Goal: Transaction & Acquisition: Purchase product/service

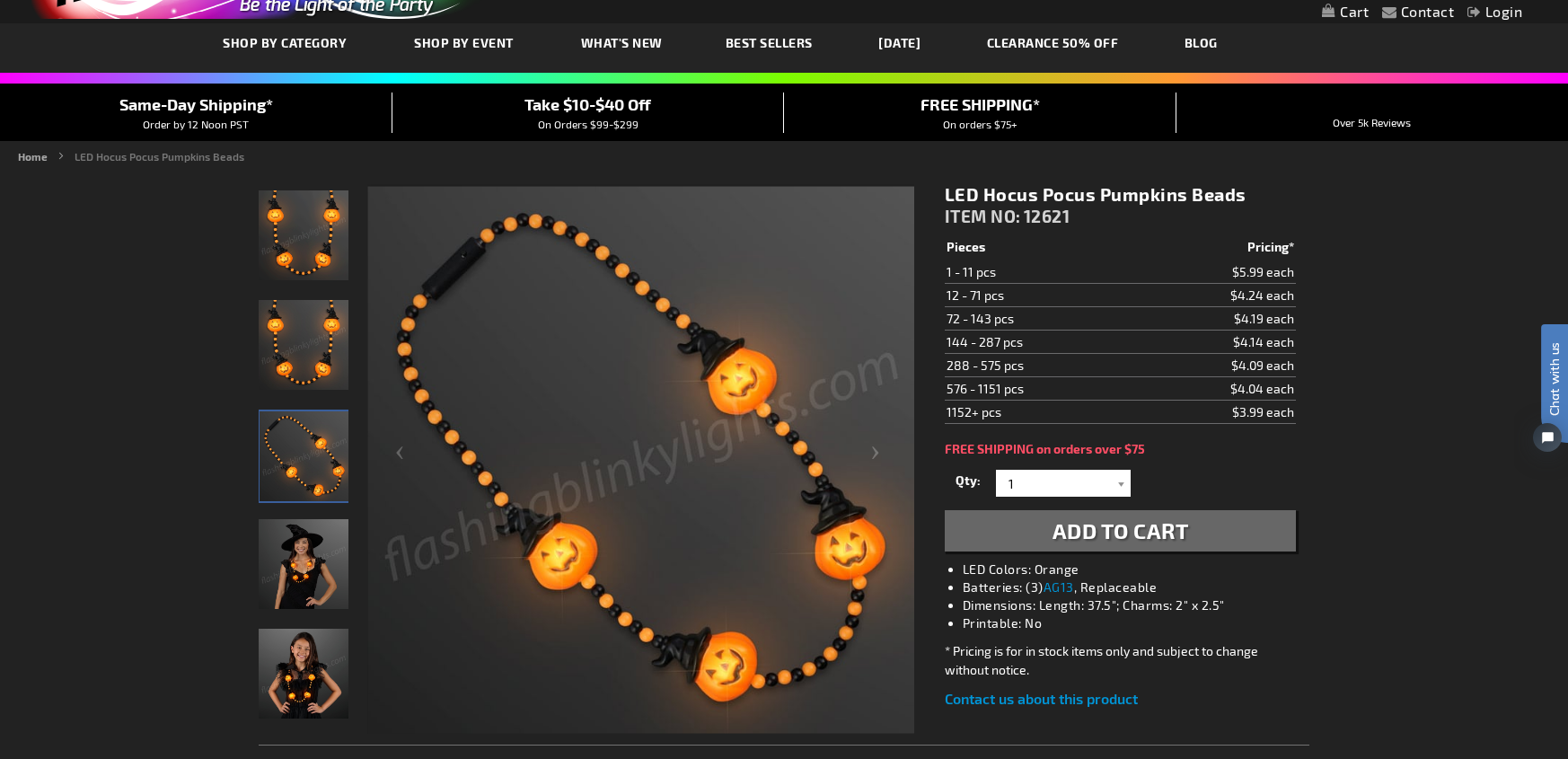
scroll to position [83, 0]
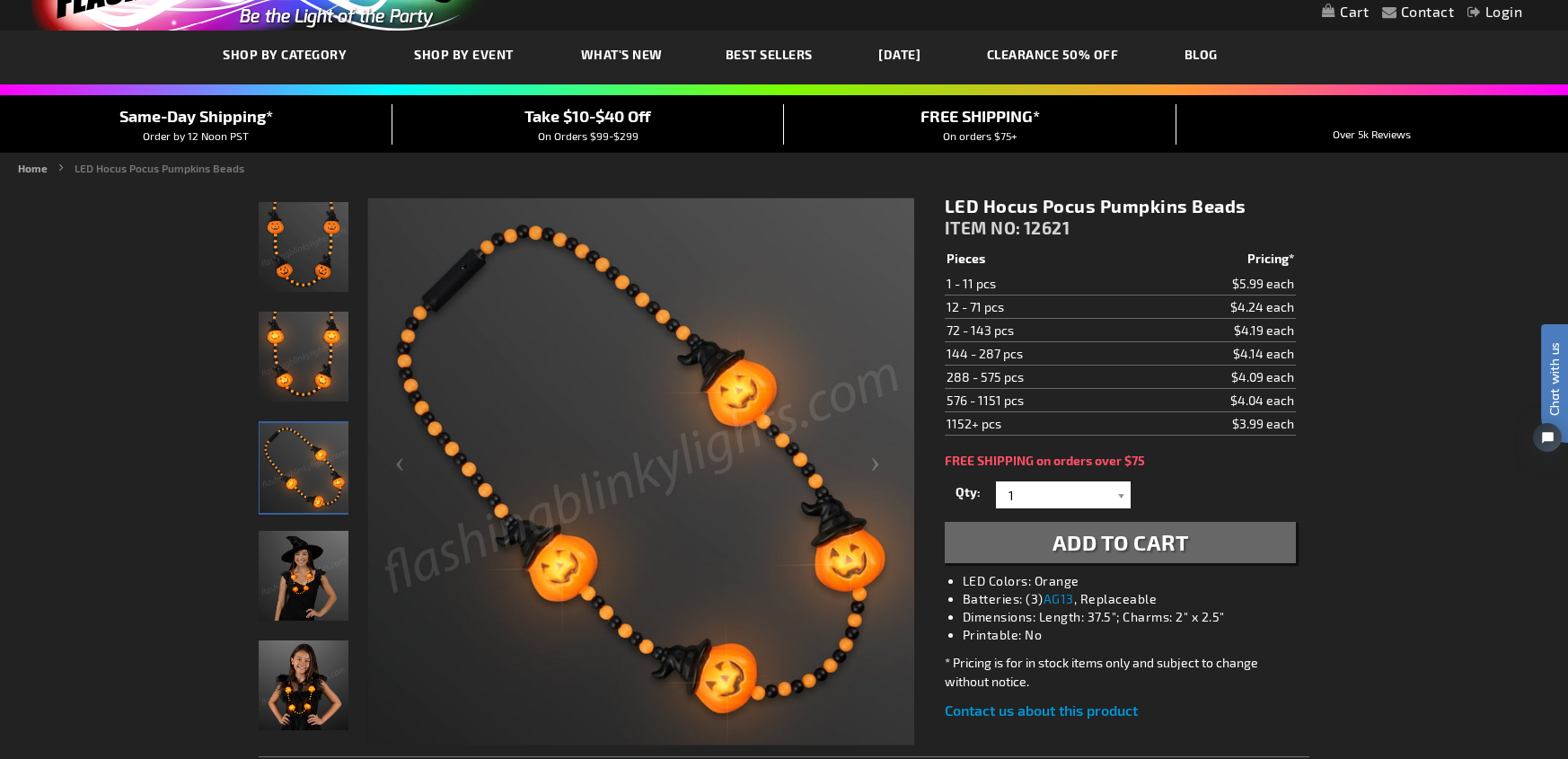
drag, startPoint x: 945, startPoint y: 204, endPoint x: 1250, endPoint y: 206, distance: 305.0
click at [1250, 206] on h1 "LED Hocus Pocus Pumpkins Beads" at bounding box center [1120, 206] width 351 height 23
copy h1 "LED Hocus Pocus Pumpkins Beads"
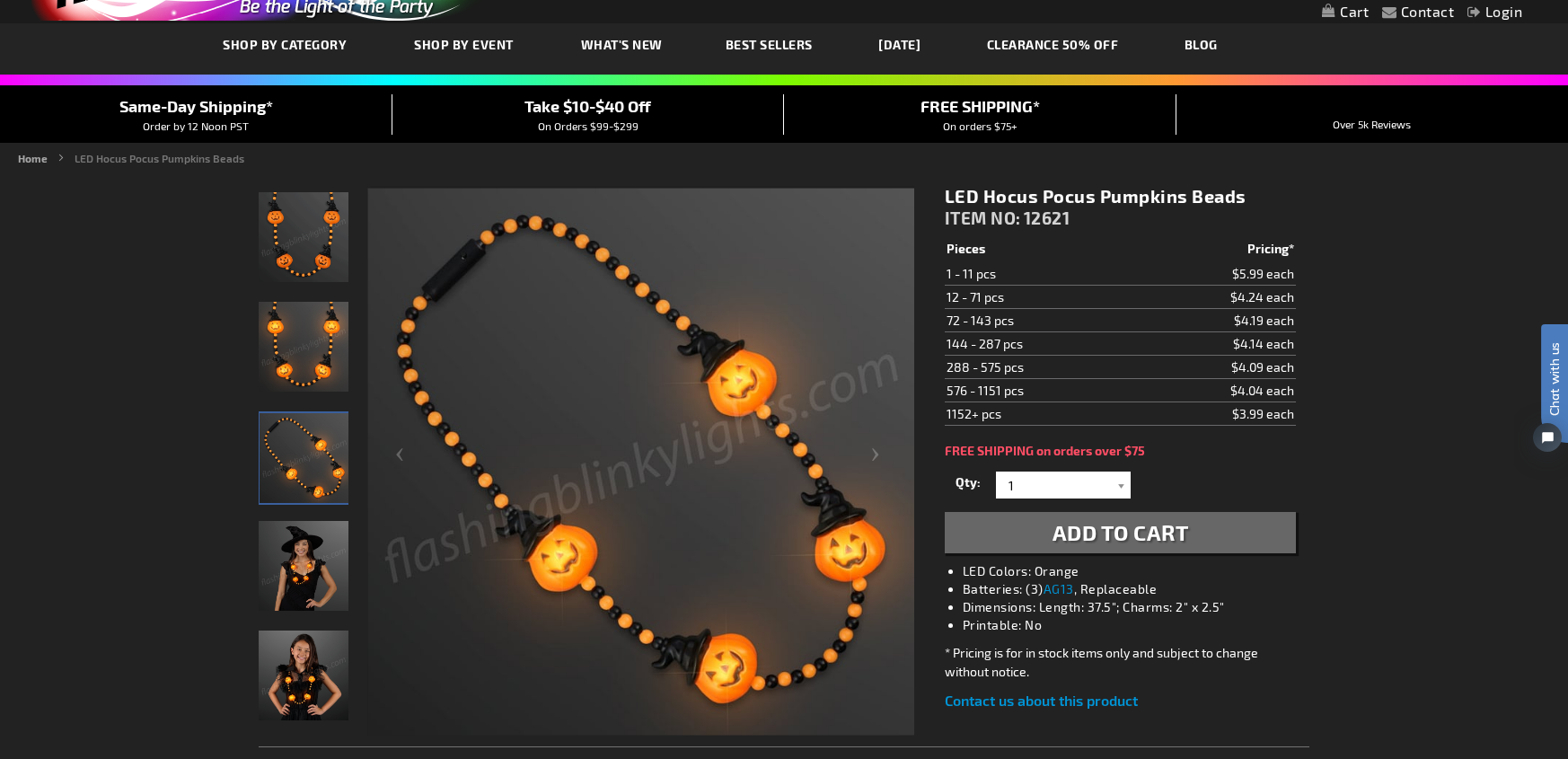
scroll to position [94, 0]
click at [1014, 491] on input "1" at bounding box center [1065, 484] width 130 height 27
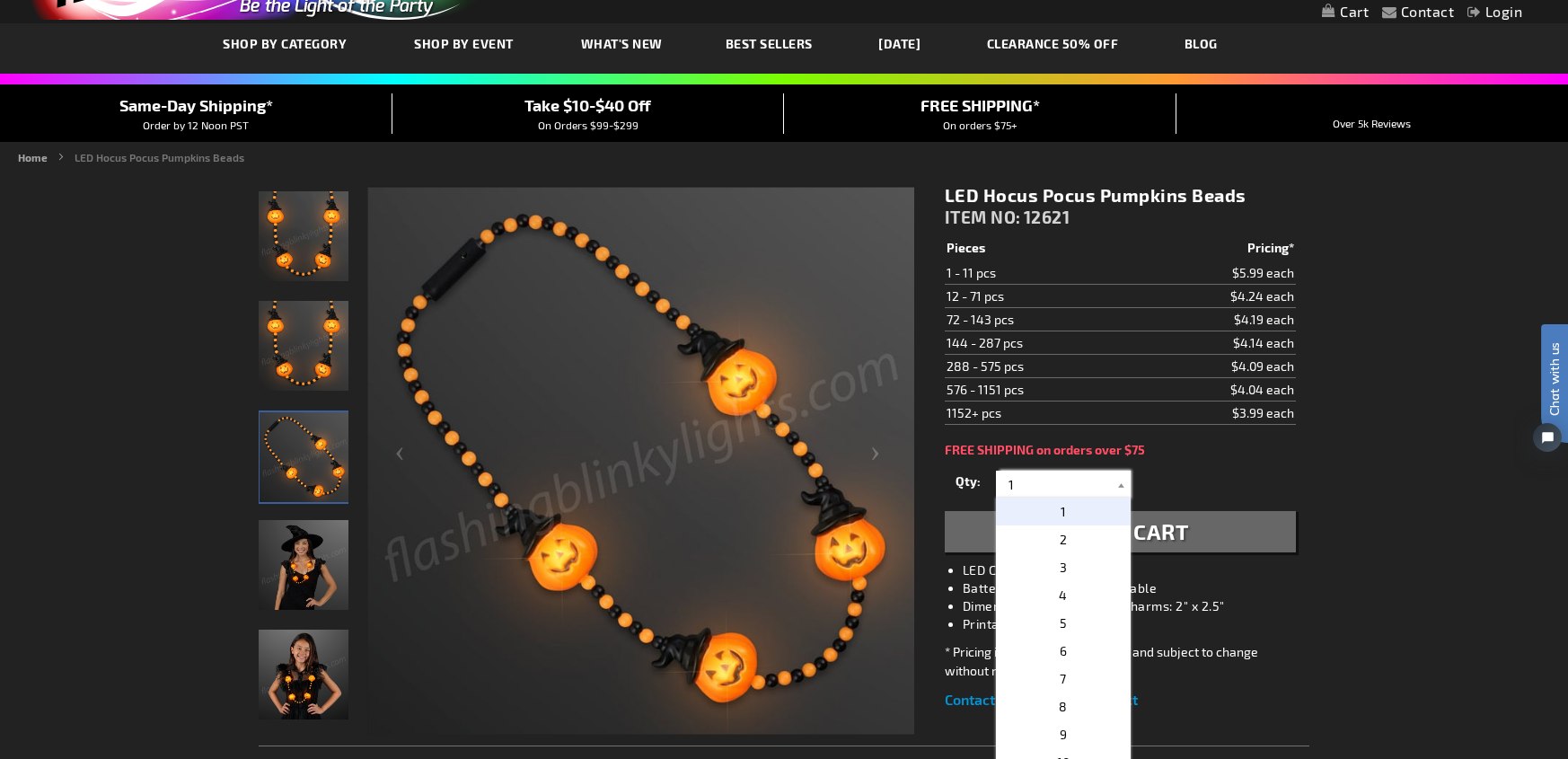
drag, startPoint x: 1017, startPoint y: 487, endPoint x: 987, endPoint y: 488, distance: 30.0
click at [987, 488] on div "Qty 1 2 3 4 5 6 7 8 9 10 11 12 24 36 48 60 72 84 96 108 120 132 144 156 168" at bounding box center [1120, 484] width 351 height 36
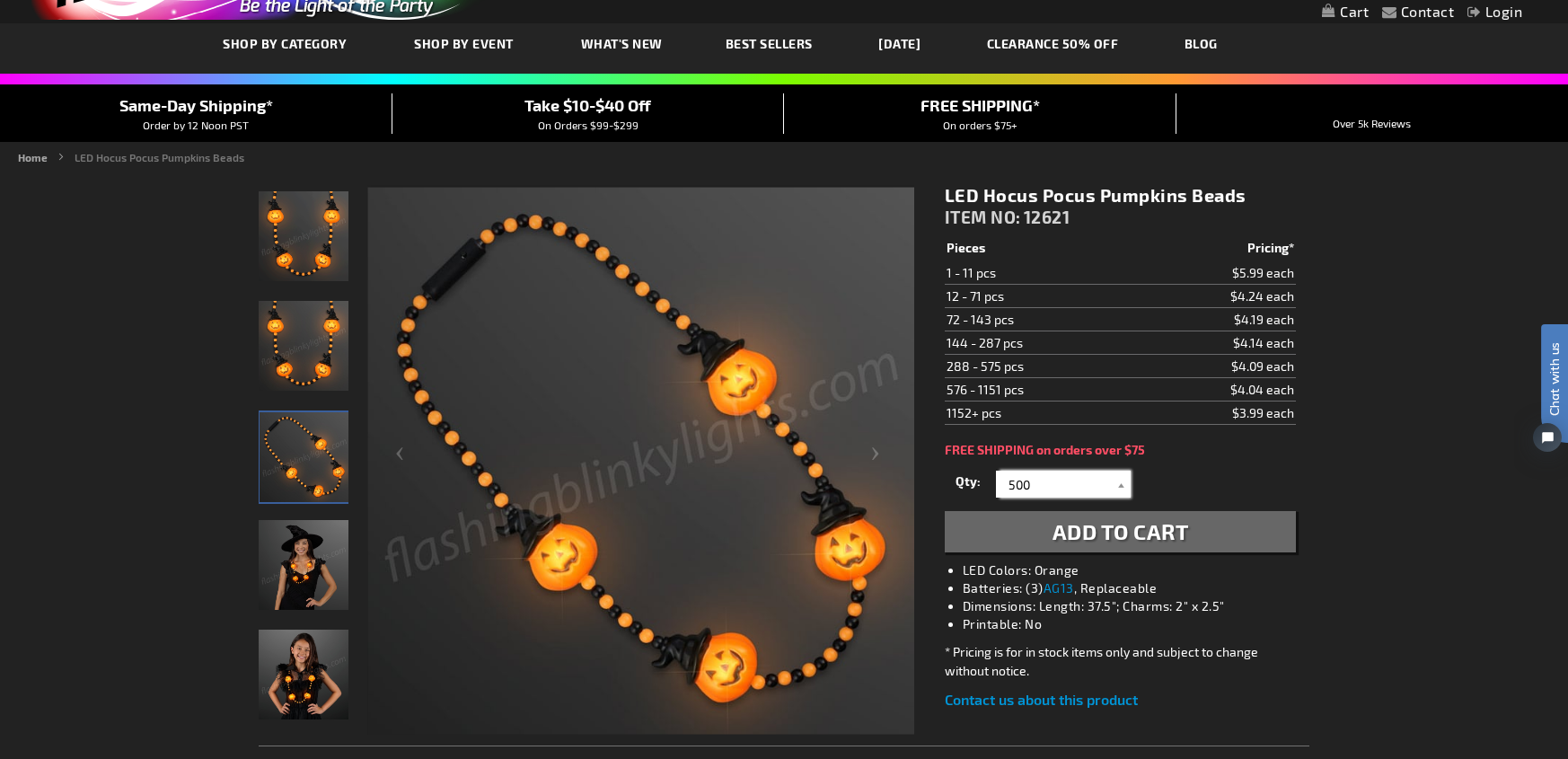
type input "500"
click at [1200, 541] on button "Add to Cart" at bounding box center [1120, 531] width 351 height 41
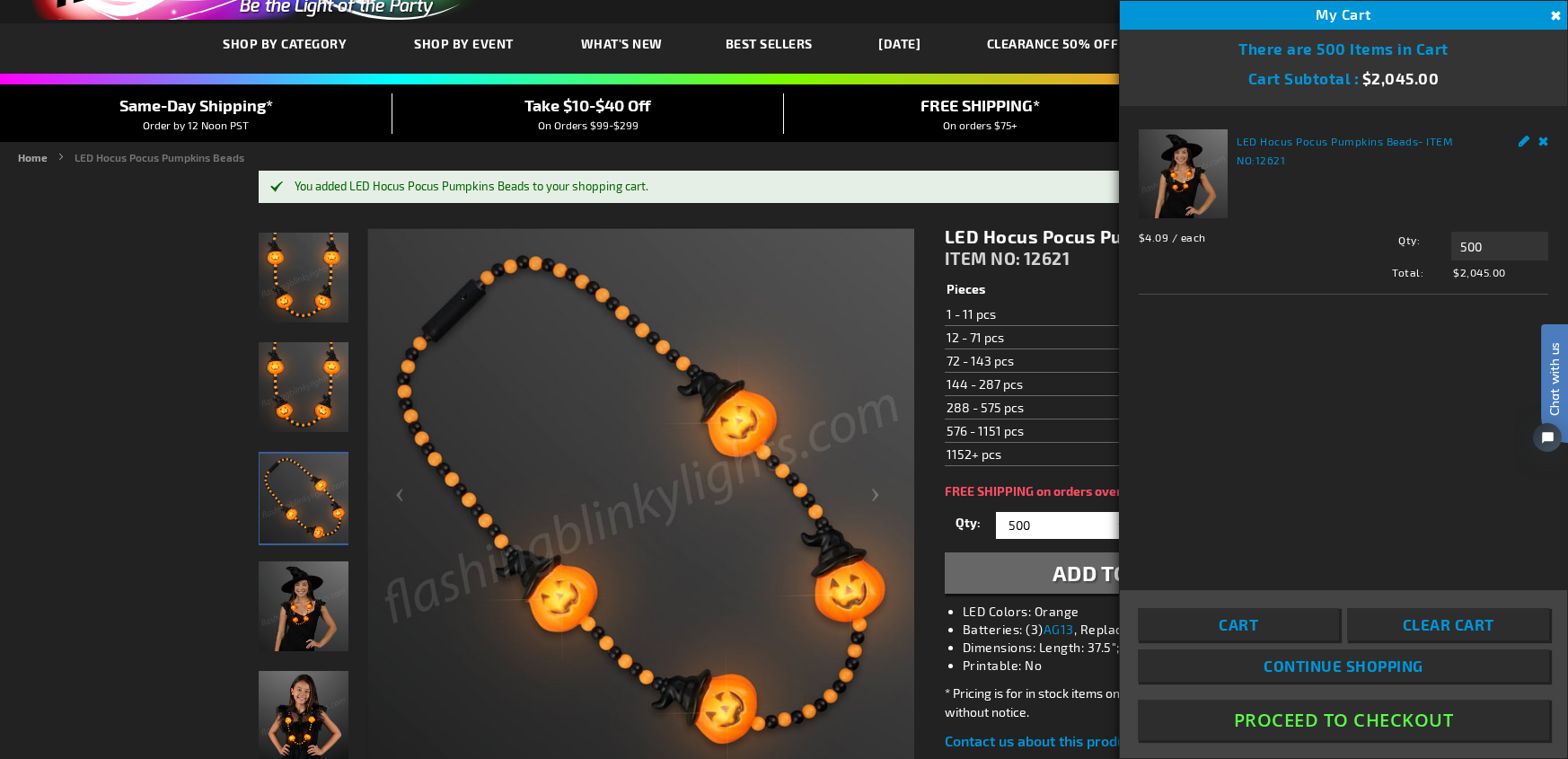
click at [1047, 300] on th "Pieces" at bounding box center [1040, 290] width 191 height 25
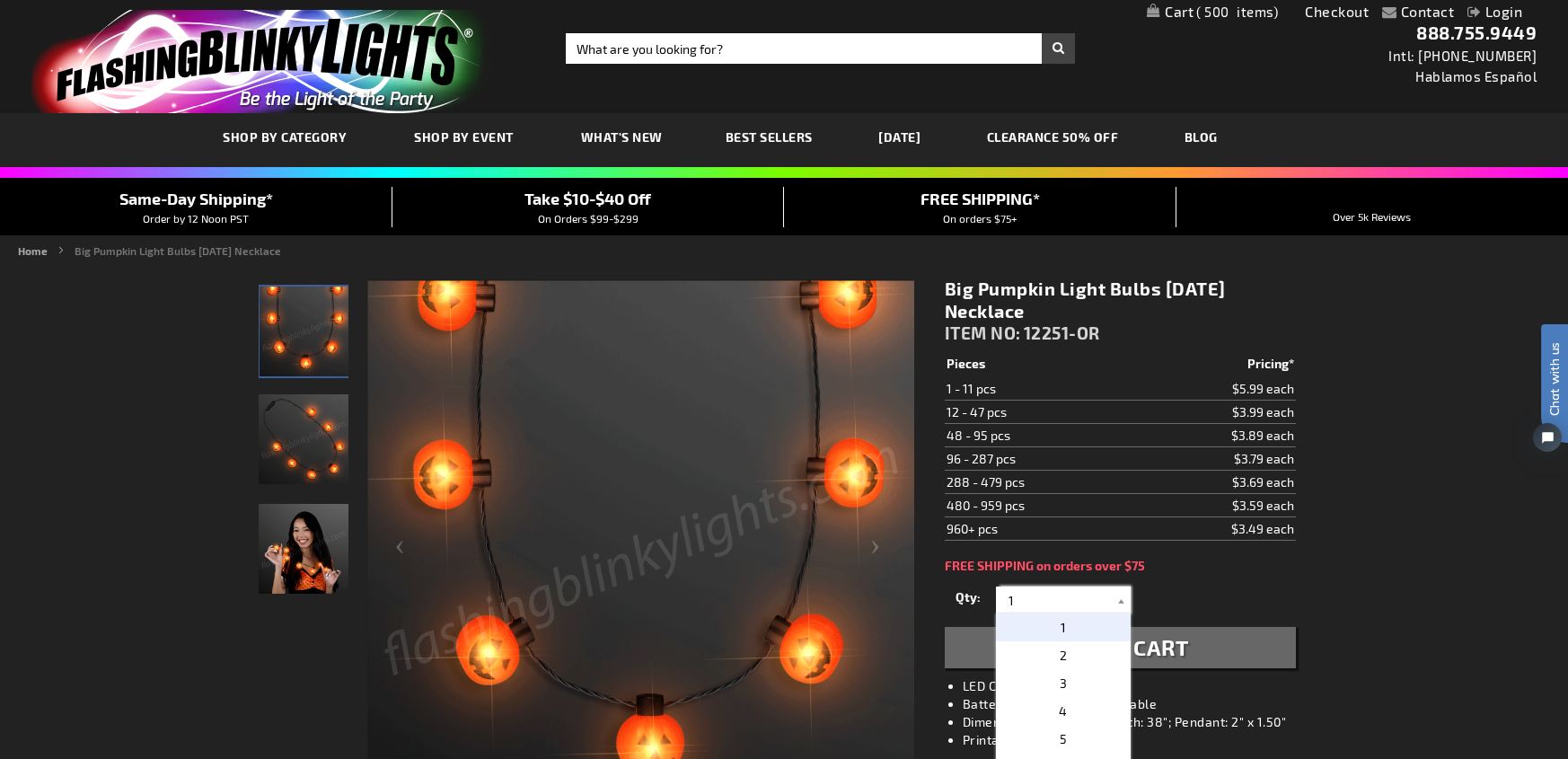
click at [1039, 596] on input "1" at bounding box center [1065, 600] width 130 height 27
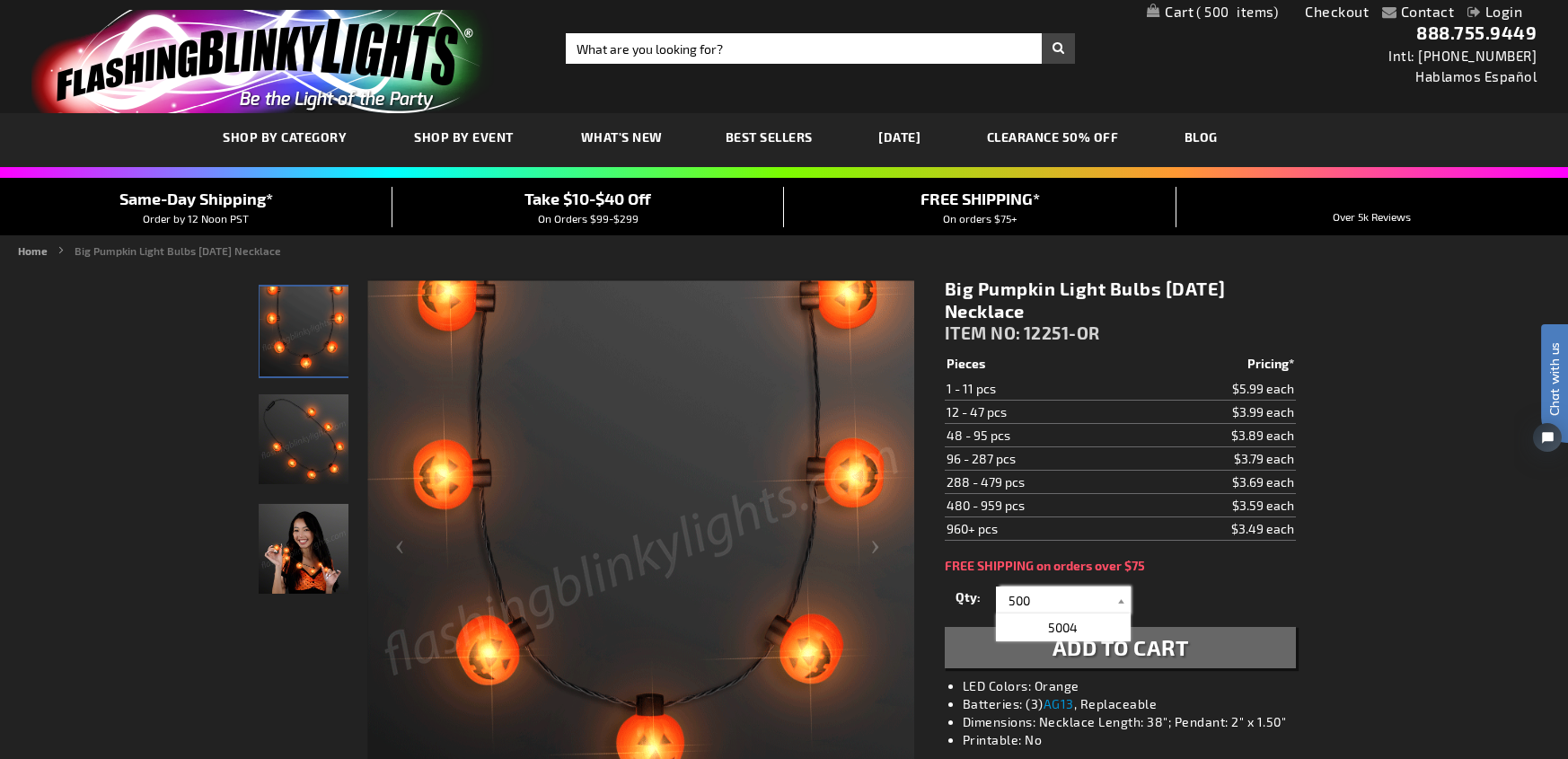
type input "500"
click at [1163, 645] on span "Add to Cart" at bounding box center [1120, 646] width 136 height 26
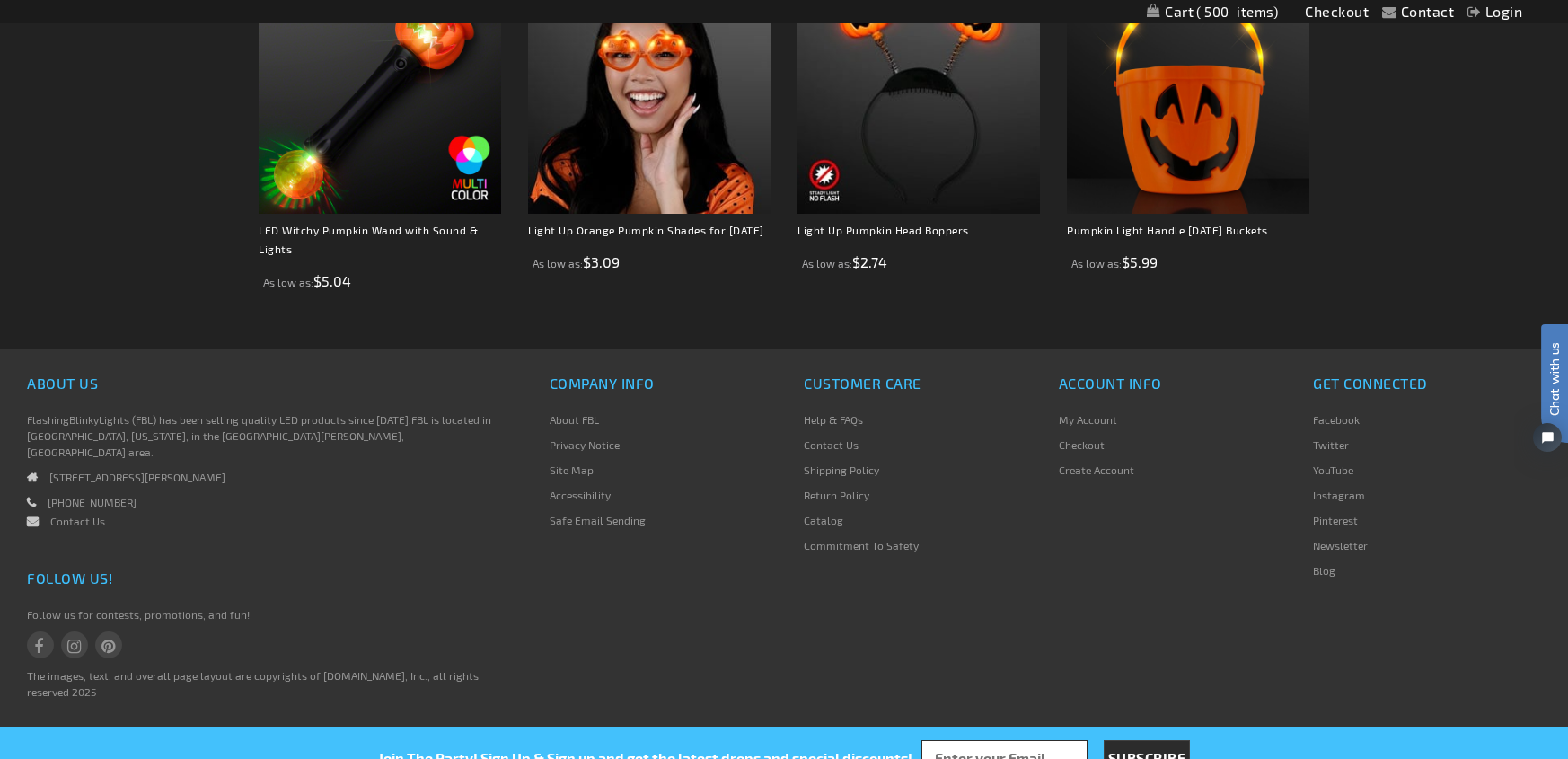
scroll to position [1285, 0]
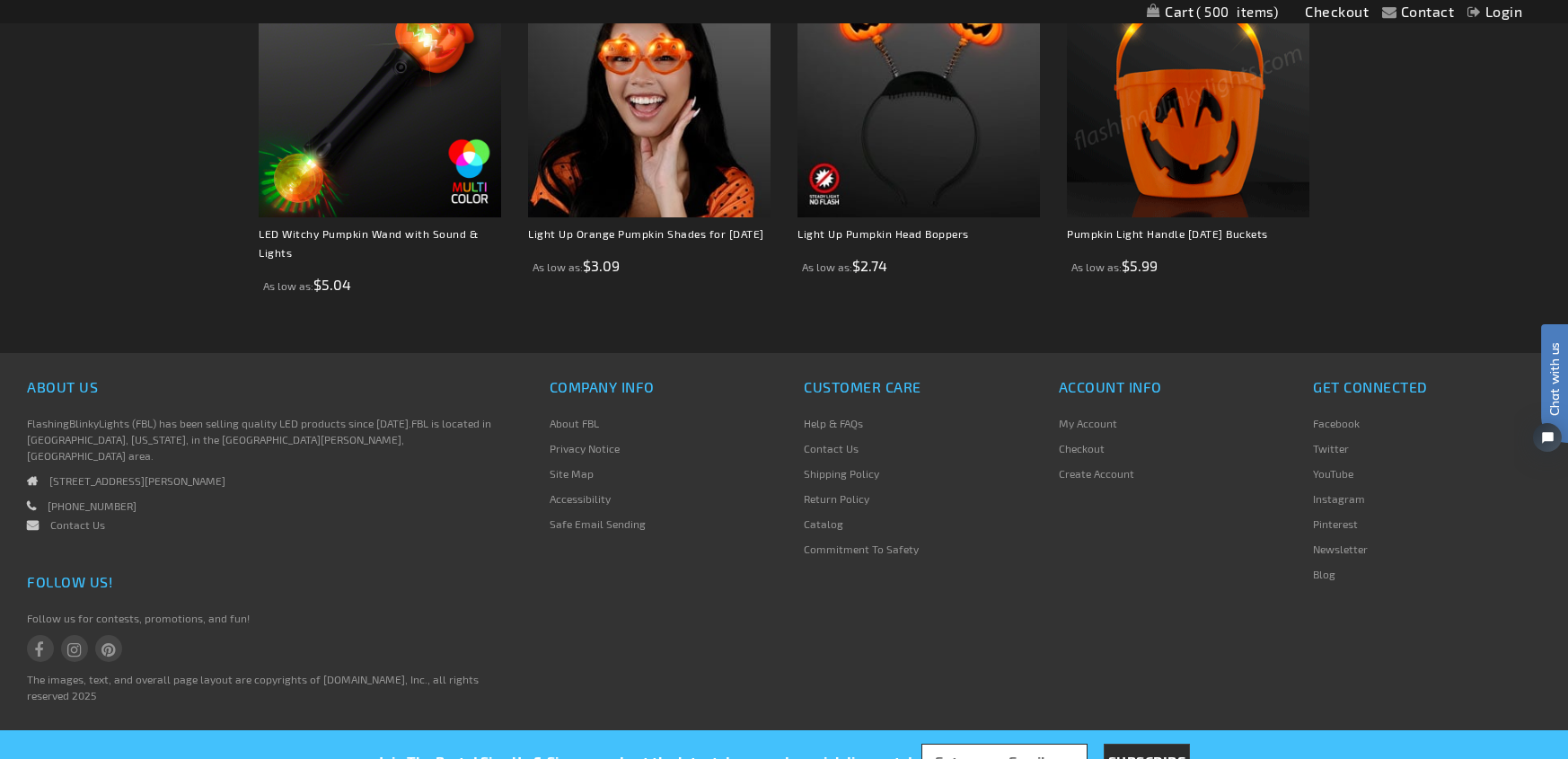
click at [1196, 9] on span "500" at bounding box center [1237, 11] width 82 height 16
